Goal: Communication & Community: Answer question/provide support

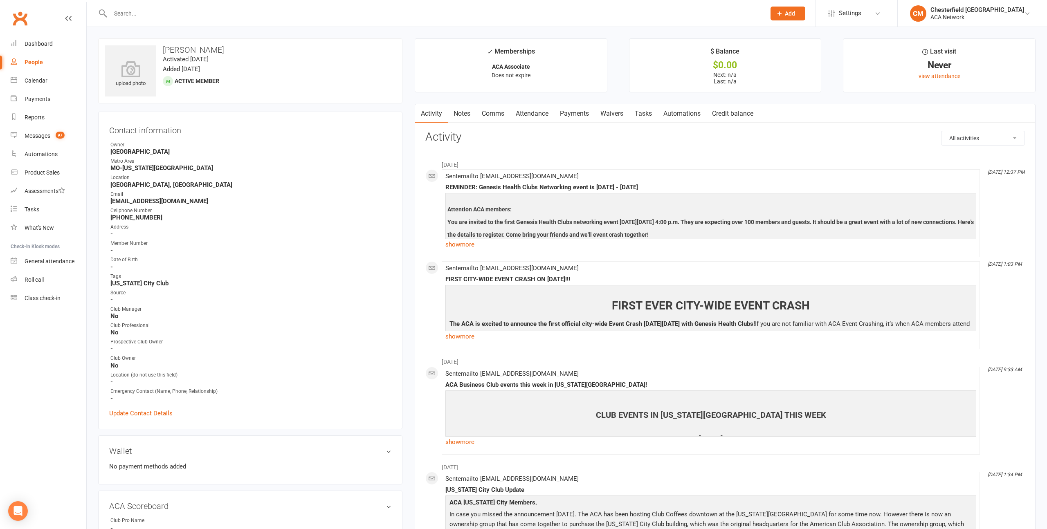
click at [127, 14] on input "text" at bounding box center [434, 13] width 652 height 11
type input "e"
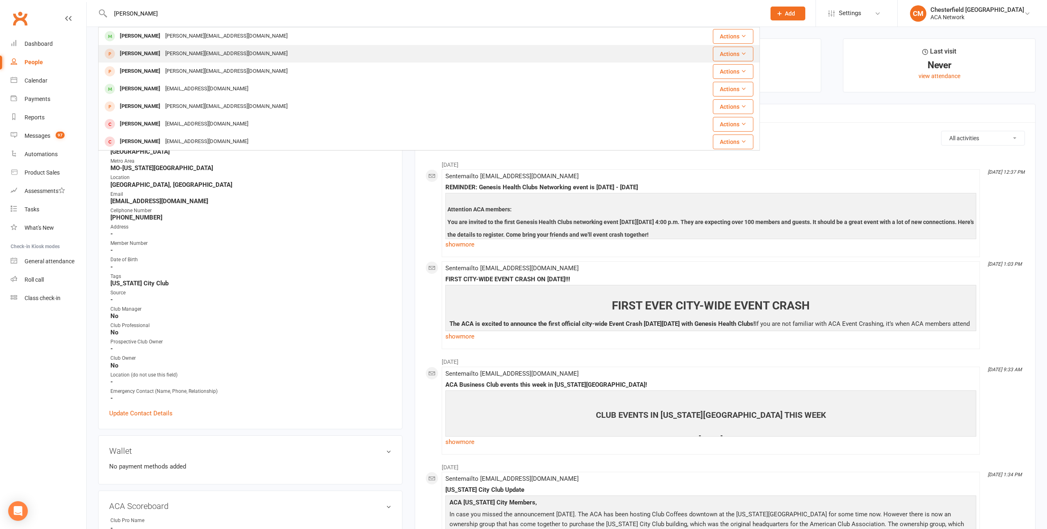
type input "[PERSON_NAME]"
click at [150, 48] on div "[PERSON_NAME]" at bounding box center [139, 54] width 45 height 12
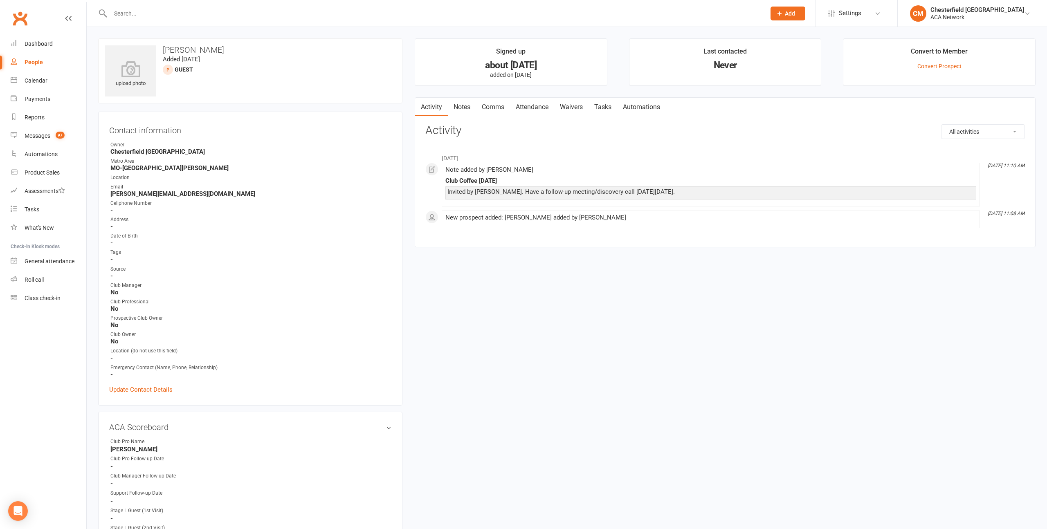
click at [496, 194] on div "Invited by [PERSON_NAME]. Have a follow-up meeting/discovery call [DATE][DATE]." at bounding box center [710, 192] width 527 height 7
click at [463, 104] on link "Notes" at bounding box center [462, 107] width 28 height 19
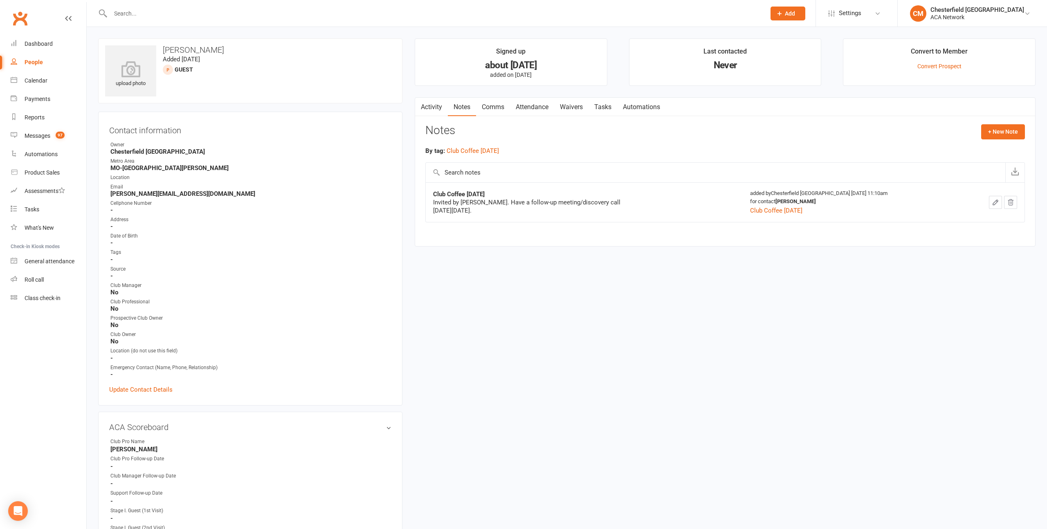
drag, startPoint x: 837, startPoint y: 209, endPoint x: 429, endPoint y: 195, distance: 407.6
click at [429, 195] on tr "Club Coffee [DATE] Invited by [PERSON_NAME]. Have a follow-up meeting/discovery…" at bounding box center [725, 202] width 599 height 40
copy tr "Club Coffee [DATE] Invited by [PERSON_NAME]. Have a follow-up meeting/discovery…"
click at [135, 12] on input "text" at bounding box center [434, 13] width 652 height 11
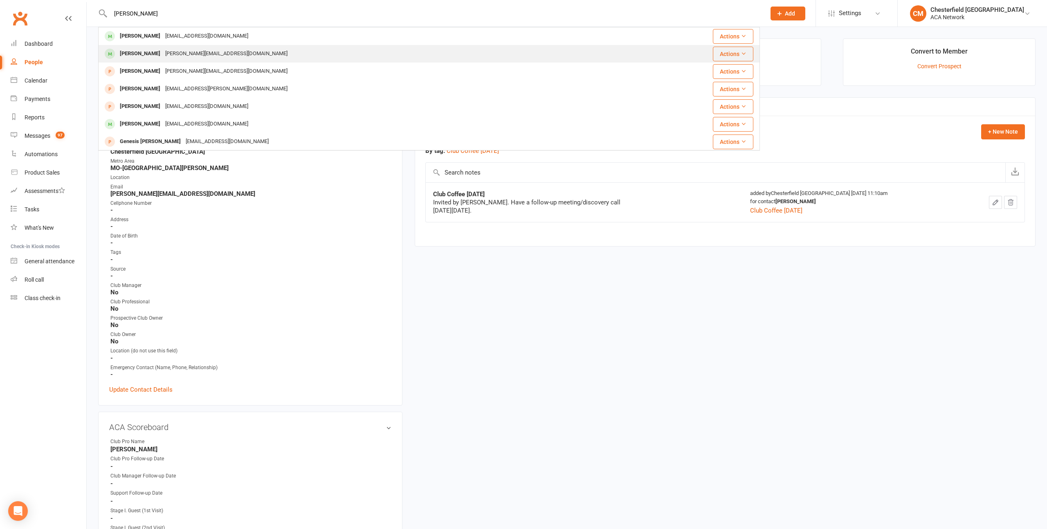
type input "[PERSON_NAME]"
click at [139, 54] on div "[PERSON_NAME]" at bounding box center [139, 54] width 45 height 12
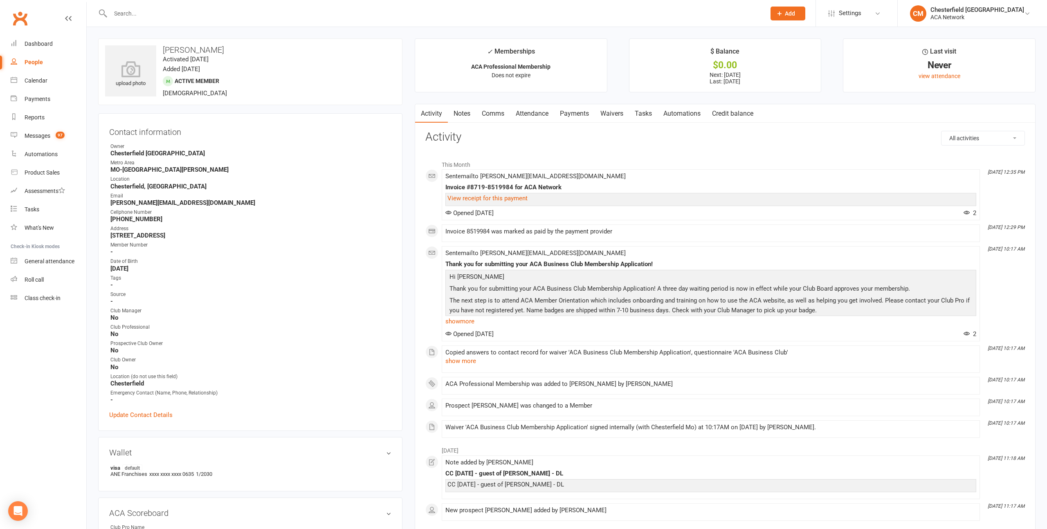
click at [466, 118] on link "Notes" at bounding box center [462, 113] width 28 height 19
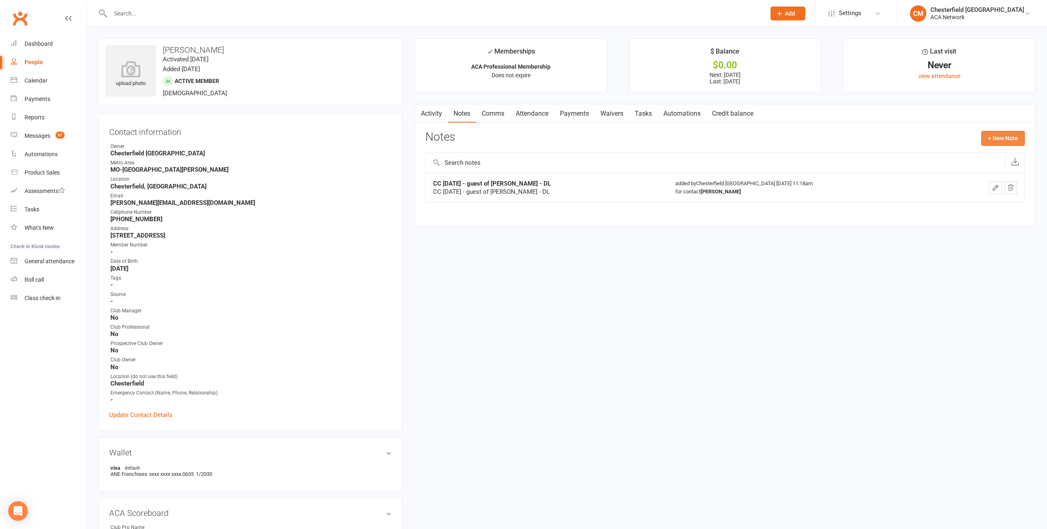
click at [1000, 137] on button "+ New Note" at bounding box center [1003, 138] width 44 height 15
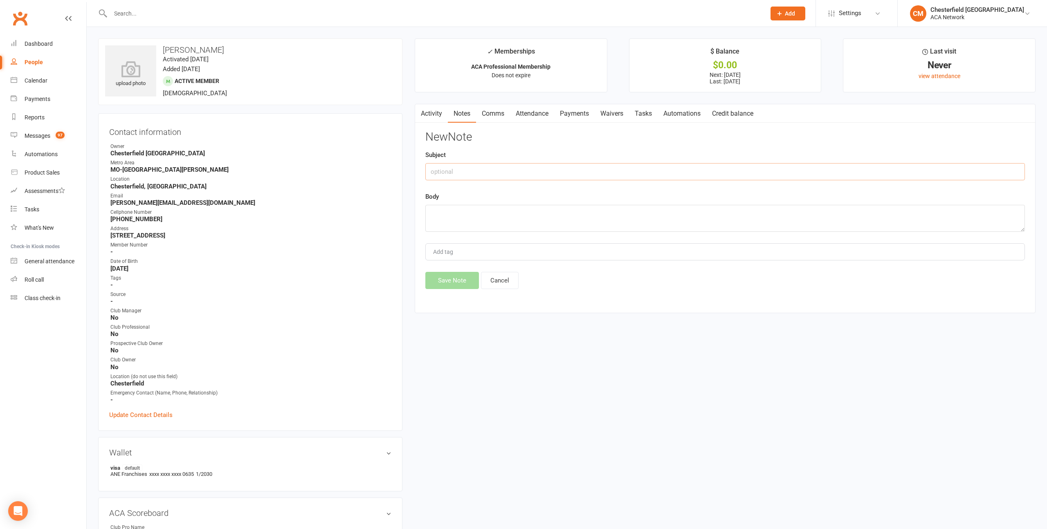
click at [501, 169] on input "text" at bounding box center [725, 171] width 600 height 17
click at [472, 219] on textarea at bounding box center [725, 218] width 600 height 27
paste textarea "Club Coffee [DATE] Invited by [PERSON_NAME]. Have a follow-up meeting/discovery…"
type textarea "Club Coffee [DATE] Invited by [PERSON_NAME]. Have a follow-up meeting/discovery…"
click at [458, 281] on button "Save Note" at bounding box center [452, 280] width 54 height 17
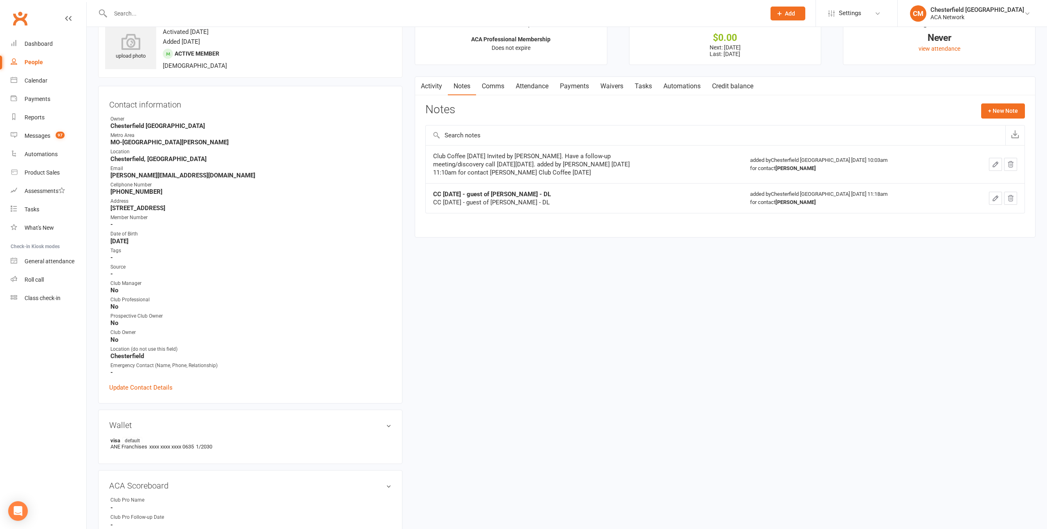
scroll to position [29, 0]
click at [155, 11] on input "text" at bounding box center [434, 13] width 652 height 11
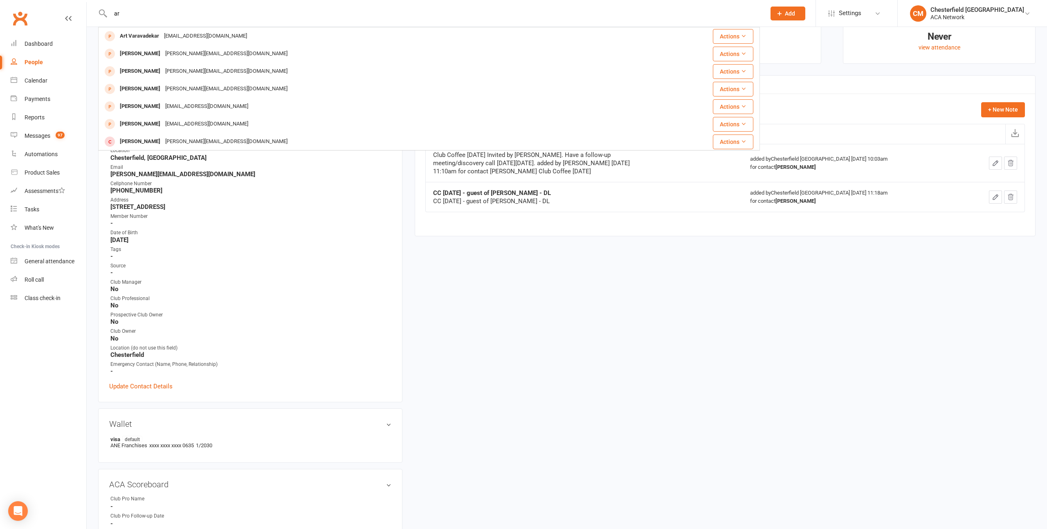
type input "a"
type input "c"
type input "arrah"
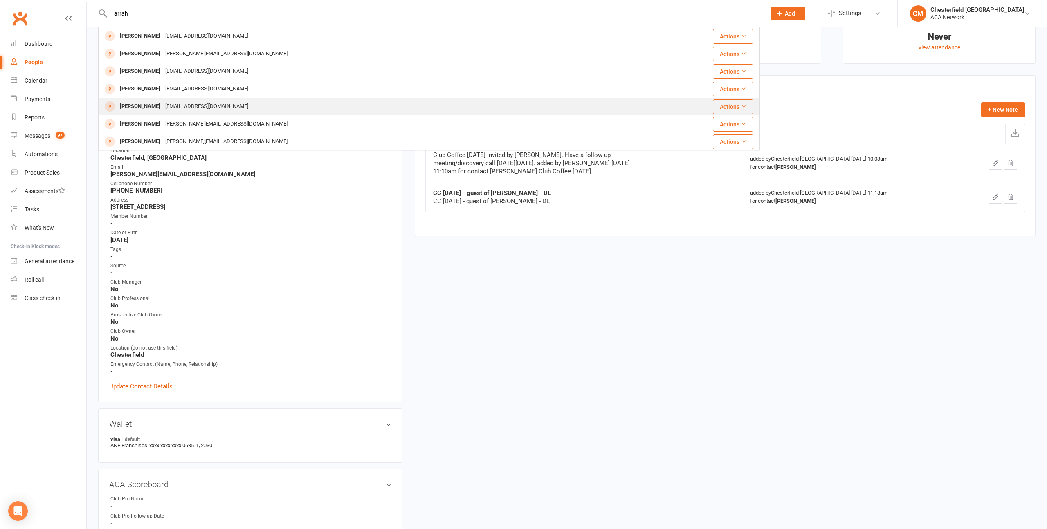
scroll to position [0, 0]
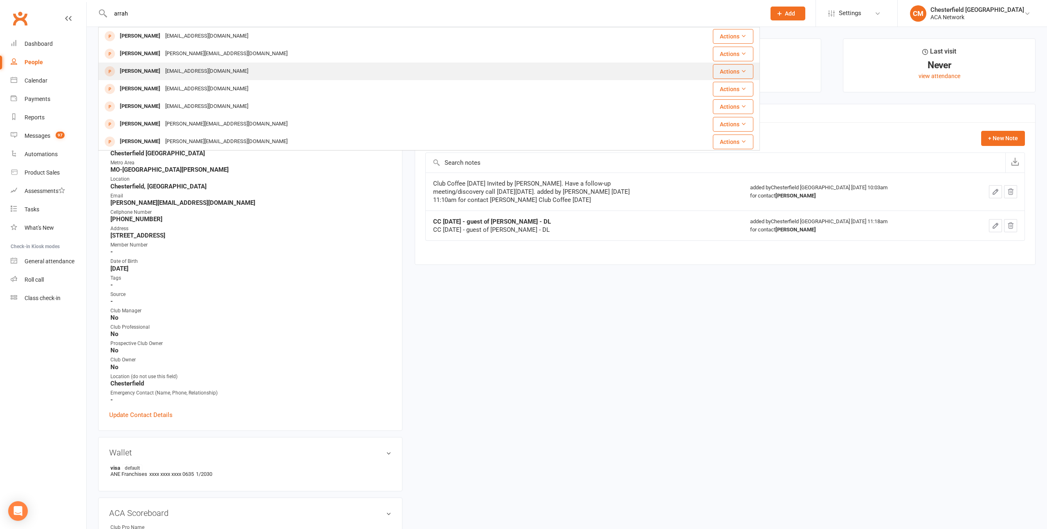
click at [140, 71] on div "[PERSON_NAME]" at bounding box center [139, 71] width 45 height 12
